Goal: Transaction & Acquisition: Obtain resource

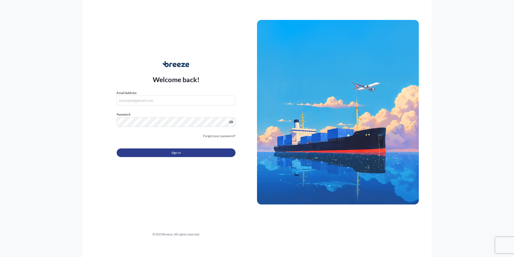
type input "[PERSON_NAME][EMAIL_ADDRESS][PERSON_NAME][DOMAIN_NAME]"
click at [186, 153] on button "Sign In" at bounding box center [176, 152] width 119 height 9
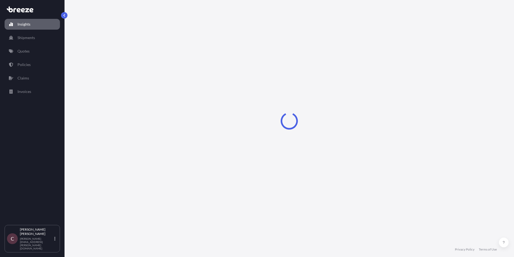
select select "2025"
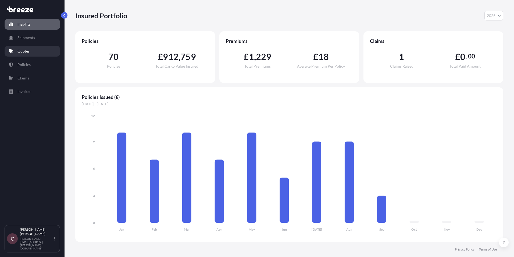
click at [29, 52] on p "Quotes" at bounding box center [23, 50] width 12 height 5
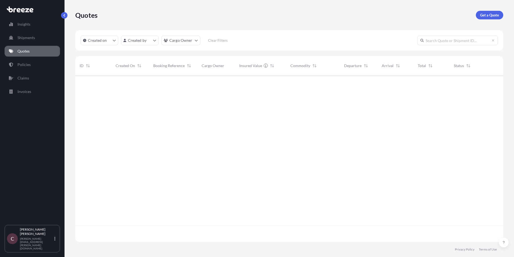
scroll to position [182, 424]
click at [497, 16] on p "Get a Quote" at bounding box center [489, 14] width 19 height 5
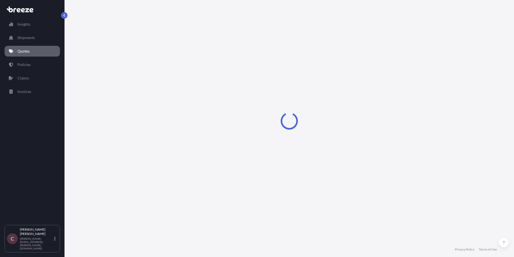
select select "Sea"
select select "1"
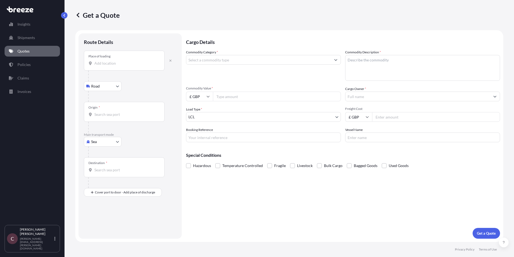
click at [136, 63] on input "Place of loading" at bounding box center [125, 63] width 63 height 5
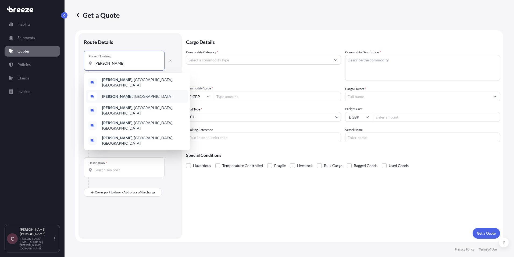
click at [120, 94] on span "[PERSON_NAME] , [GEOGRAPHIC_DATA]" at bounding box center [137, 96] width 70 height 5
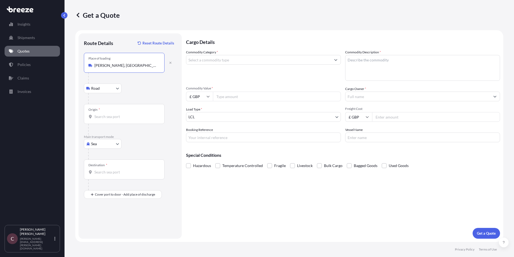
type input "[PERSON_NAME], [GEOGRAPHIC_DATA]"
click at [108, 118] on input "Origin *" at bounding box center [125, 116] width 63 height 5
type input "GBSOU - [GEOGRAPHIC_DATA], [GEOGRAPHIC_DATA]"
click at [113, 174] on input "Destination *" at bounding box center [125, 171] width 63 height 5
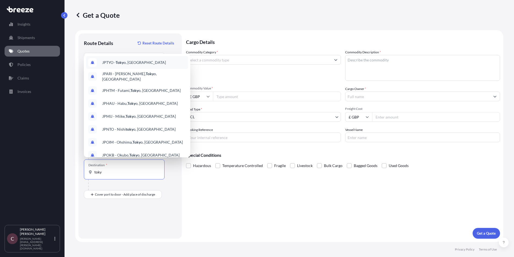
click at [131, 65] on div "JPTYO - Toky o, [GEOGRAPHIC_DATA]" at bounding box center [137, 62] width 102 height 13
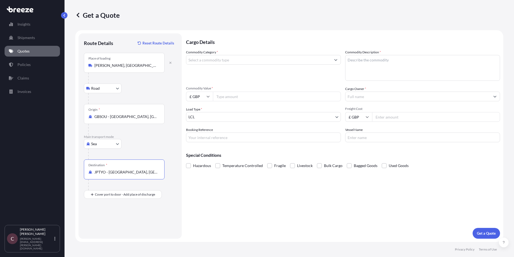
type input "JPTYO - [GEOGRAPHIC_DATA], [GEOGRAPHIC_DATA]"
click at [118, 144] on body "Insights Shipments Quotes Policies Claims Invoices C [PERSON_NAME] [PERSON_NAME…" at bounding box center [257, 128] width 514 height 257
click at [108, 155] on div "Sea" at bounding box center [102, 158] width 33 height 10
click at [112, 67] on input "Place of loading" at bounding box center [125, 65] width 63 height 5
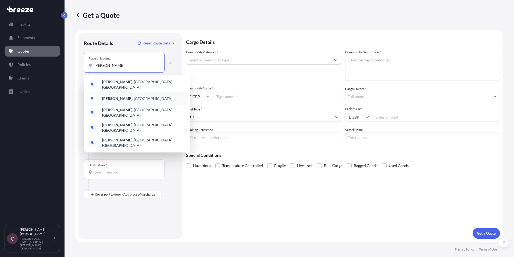
click at [112, 96] on b "[PERSON_NAME]" at bounding box center [117, 98] width 30 height 5
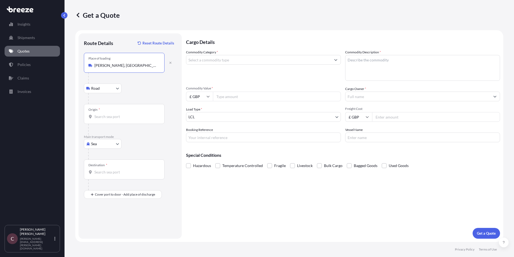
type input "[PERSON_NAME], [GEOGRAPHIC_DATA]"
click at [110, 117] on input "Origin *" at bounding box center [125, 116] width 63 height 5
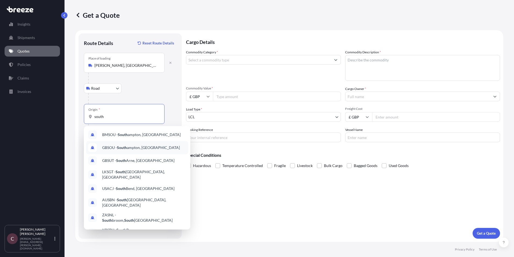
click at [118, 145] on span "GBSOU - [GEOGRAPHIC_DATA], [GEOGRAPHIC_DATA]" at bounding box center [141, 147] width 78 height 5
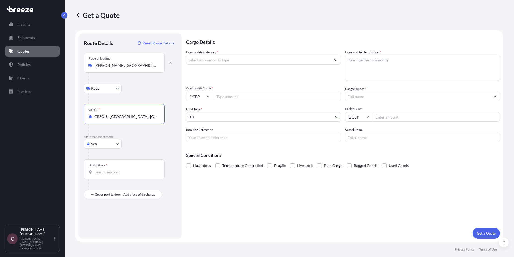
type input "GBSOU - [GEOGRAPHIC_DATA], [GEOGRAPHIC_DATA]"
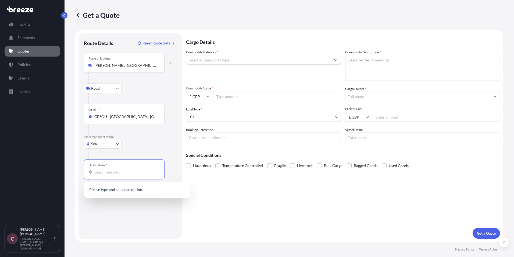
click at [108, 174] on input "Destination *" at bounding box center [125, 171] width 63 height 5
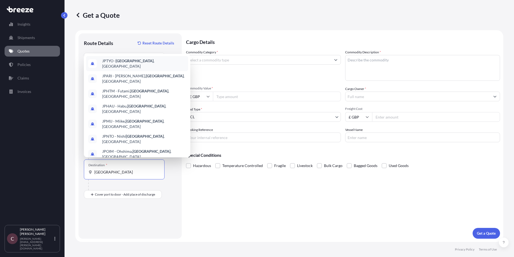
click at [129, 61] on span "JPTYO - [GEOGRAPHIC_DATA] , [GEOGRAPHIC_DATA]" at bounding box center [144, 63] width 84 height 11
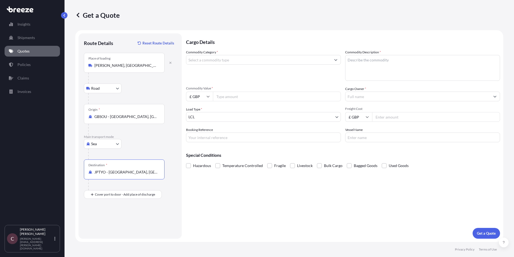
type input "JPTYO - [GEOGRAPHIC_DATA], [GEOGRAPHIC_DATA]"
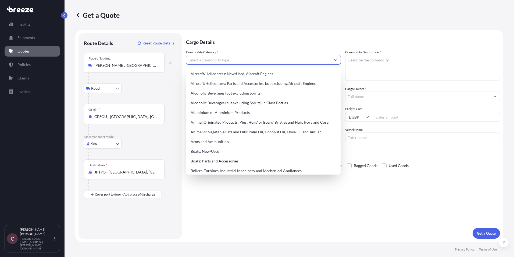
click at [219, 62] on input "Commodity Category *" at bounding box center [258, 60] width 145 height 10
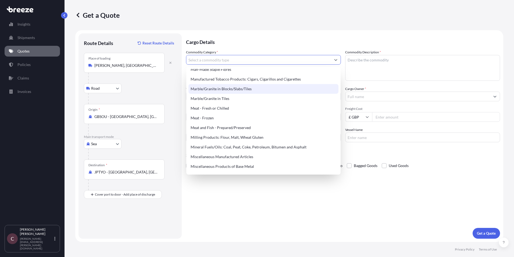
scroll to position [699, 0]
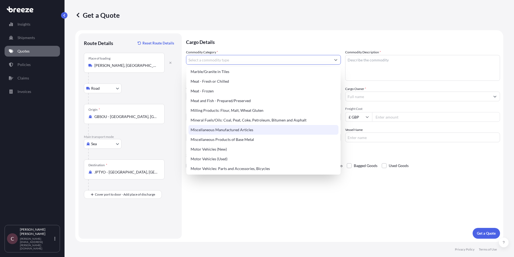
click at [256, 132] on div "Miscellaneous Manufactured Articles" at bounding box center [264, 130] width 150 height 10
type input "Miscellaneous Manufactured Articles"
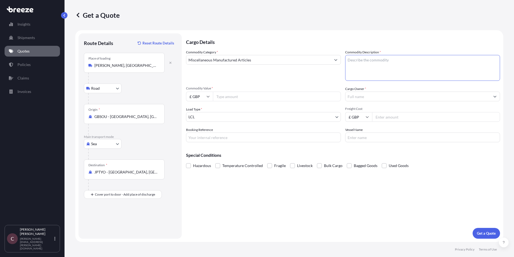
click at [371, 65] on textarea "Commodity Description *" at bounding box center [422, 68] width 155 height 26
type textarea "Car Cleaning Products"
click at [289, 96] on input "Commodity Value *" at bounding box center [277, 96] width 128 height 10
type input "13000"
click at [373, 98] on input "Cargo Owner *" at bounding box center [418, 96] width 145 height 10
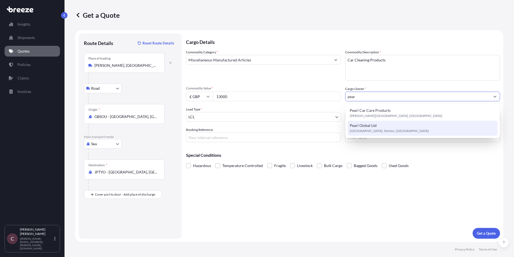
click at [379, 126] on div "Pearl Global Ltd [GEOGRAPHIC_DATA], [GEOGRAPHIC_DATA]" at bounding box center [423, 128] width 150 height 15
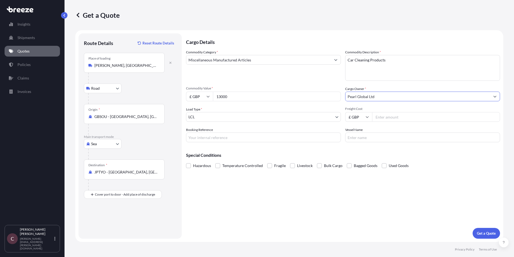
type input "Pearl Global Ltd"
click at [201, 138] on input "Booking Reference" at bounding box center [263, 137] width 155 height 10
type input "OEX"
click at [409, 117] on input "Freight Cost" at bounding box center [436, 117] width 128 height 10
click at [396, 116] on input "Freight Cost" at bounding box center [436, 117] width 128 height 10
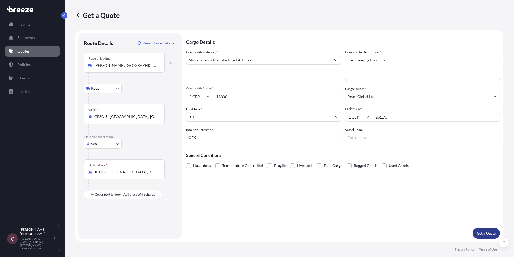
type input "261.76"
click at [488, 232] on p "Get a Quote" at bounding box center [486, 232] width 19 height 5
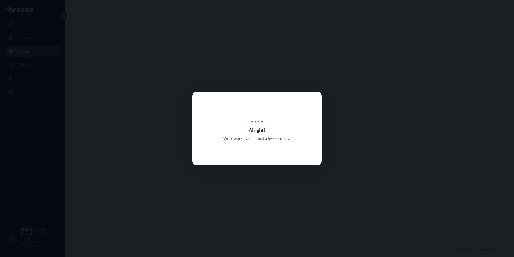
select select "Road"
select select "Sea"
select select "1"
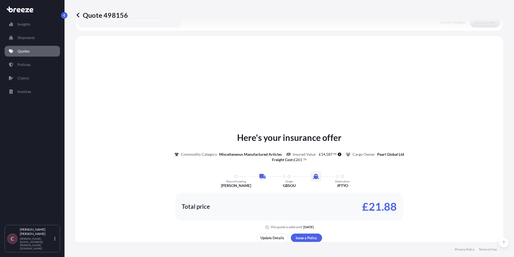
scroll to position [183, 0]
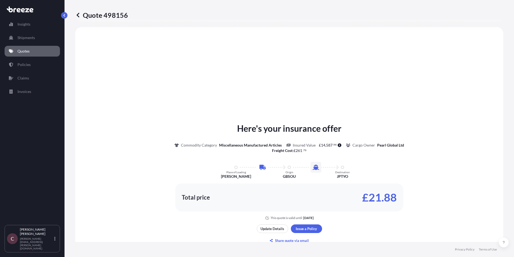
click at [86, 118] on div "Here's your insurance offer Commodity Category Miscellaneous Manufactured Artic…" at bounding box center [289, 183] width 413 height 298
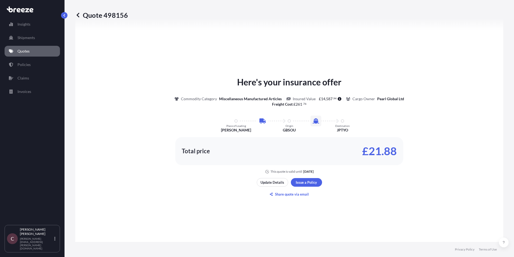
scroll to position [237, 0]
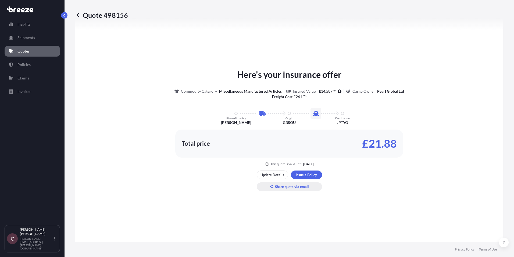
click at [298, 188] on p "Share quote via email" at bounding box center [292, 186] width 34 height 5
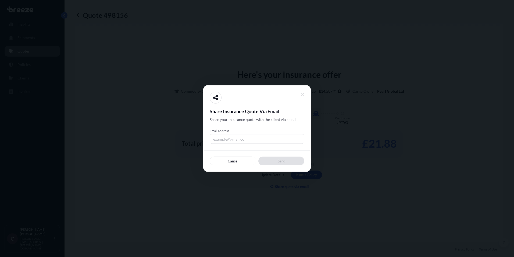
click at [236, 138] on input "Email address" at bounding box center [257, 139] width 95 height 10
type input "[PERSON_NAME][EMAIL_ADDRESS][DOMAIN_NAME]"
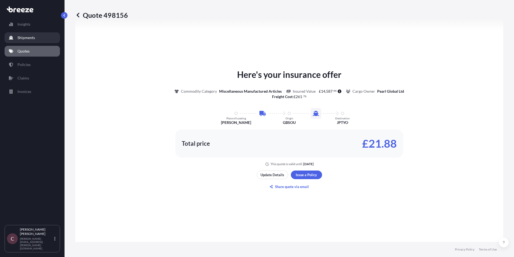
click at [30, 36] on p "Shipments" at bounding box center [25, 37] width 17 height 5
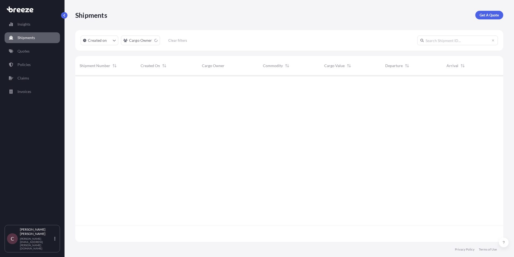
scroll to position [182, 424]
click at [28, 26] on p "Insights" at bounding box center [23, 24] width 13 height 5
select select "2025"
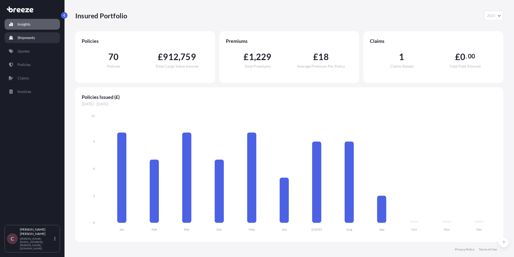
click at [31, 37] on p "Shipments" at bounding box center [25, 37] width 17 height 5
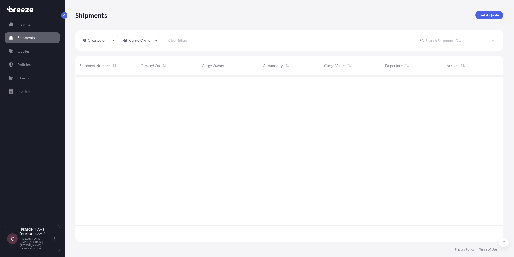
scroll to position [182, 424]
click at [30, 51] on link "Quotes" at bounding box center [32, 51] width 55 height 11
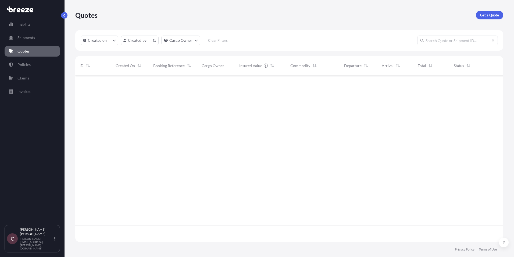
scroll to position [165, 424]
click at [497, 85] on button "button" at bounding box center [495, 84] width 9 height 9
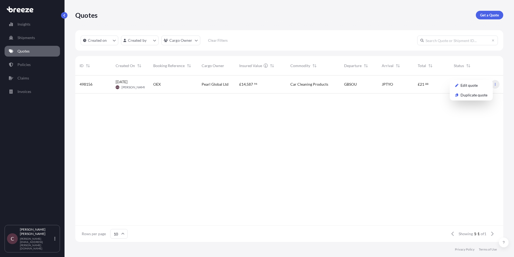
click at [499, 85] on button "button" at bounding box center [495, 84] width 9 height 9
